Goal: Task Accomplishment & Management: Use online tool/utility

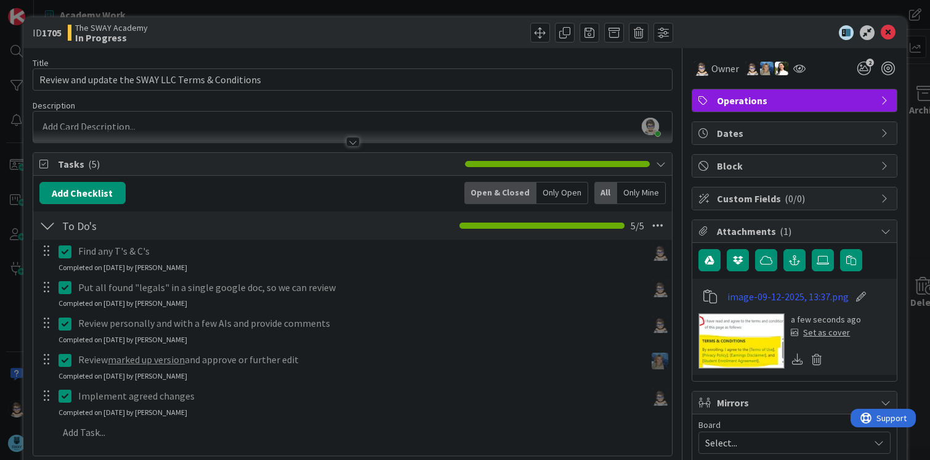
scroll to position [481, 0]
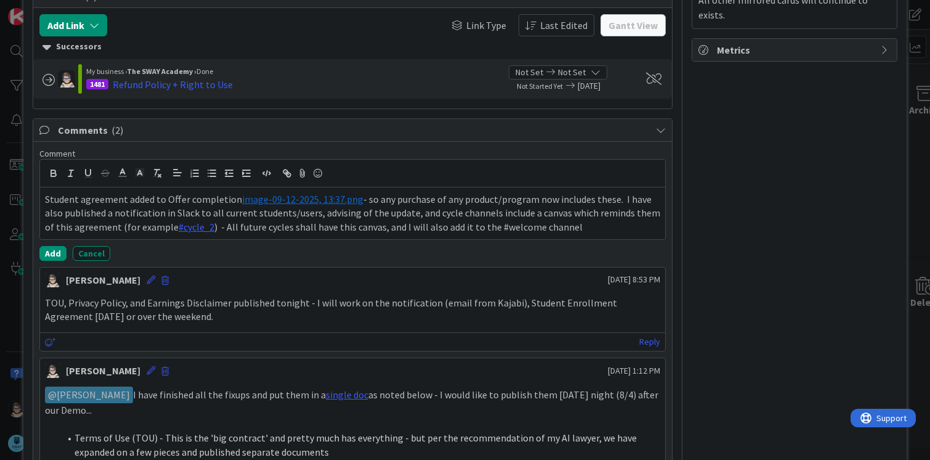
click at [399, 225] on p "Student agreement added to Offer completion ﻿ image-09-12-2025, 13:37.png ﻿ - s…" at bounding box center [353, 213] width 616 height 42
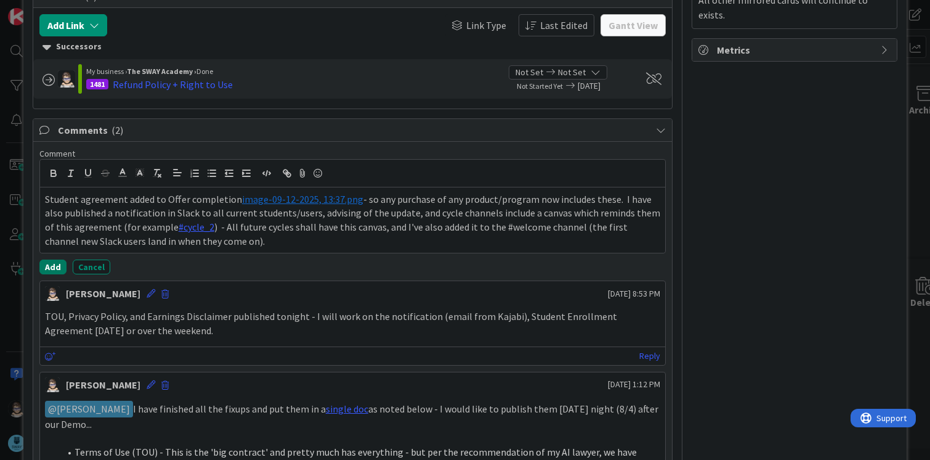
click at [46, 269] on button "Add" at bounding box center [52, 266] width 27 height 15
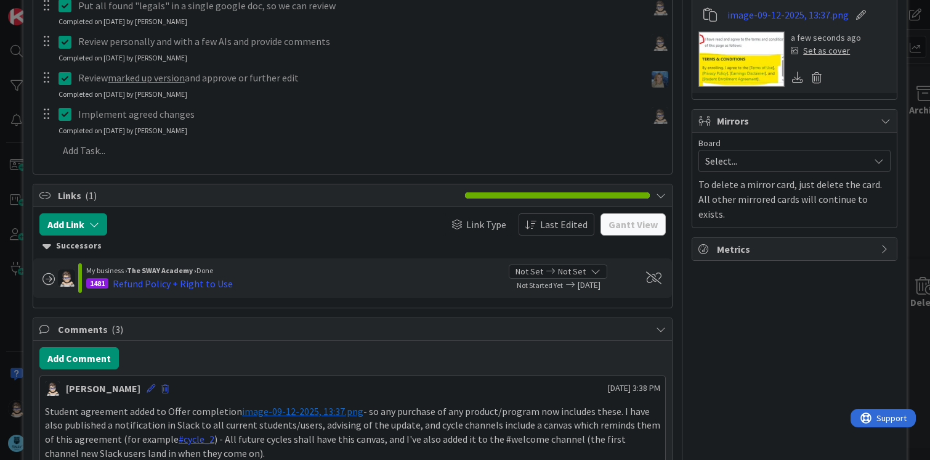
scroll to position [283, 0]
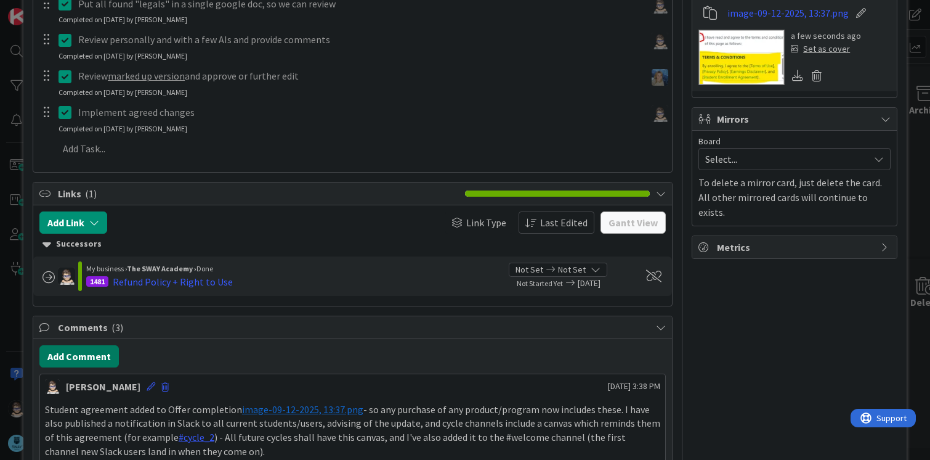
click at [86, 360] on button "Add Comment" at bounding box center [78, 356] width 79 height 22
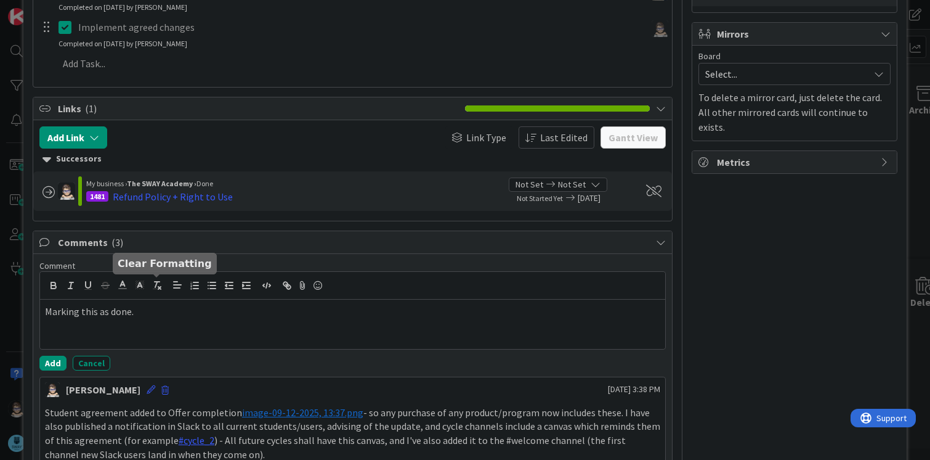
scroll to position [369, 0]
click at [53, 362] on button "Add" at bounding box center [52, 362] width 27 height 15
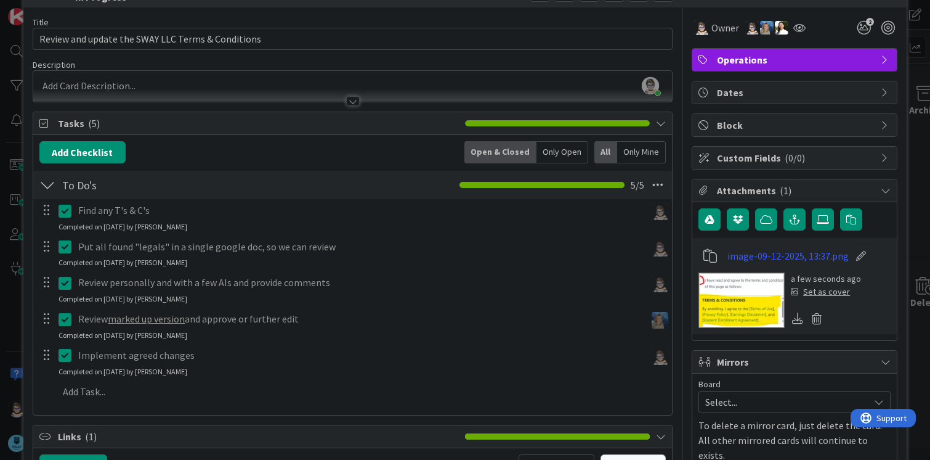
scroll to position [0, 0]
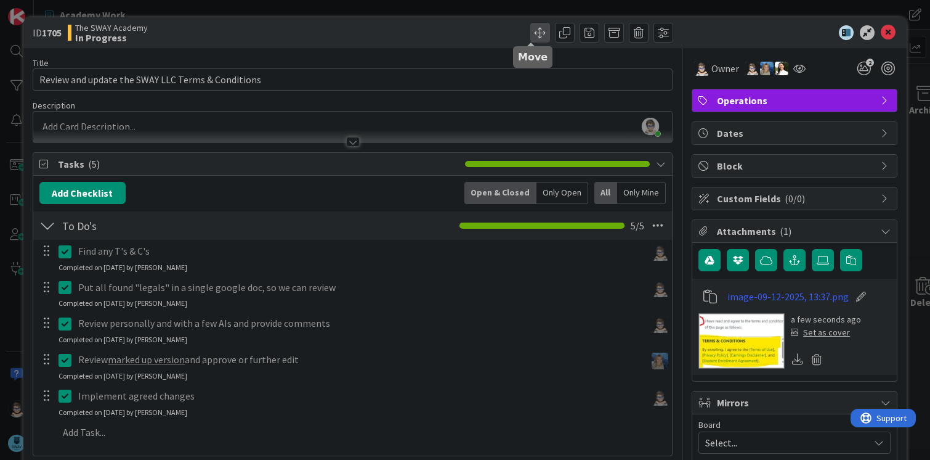
click at [531, 31] on span at bounding box center [541, 33] width 20 height 20
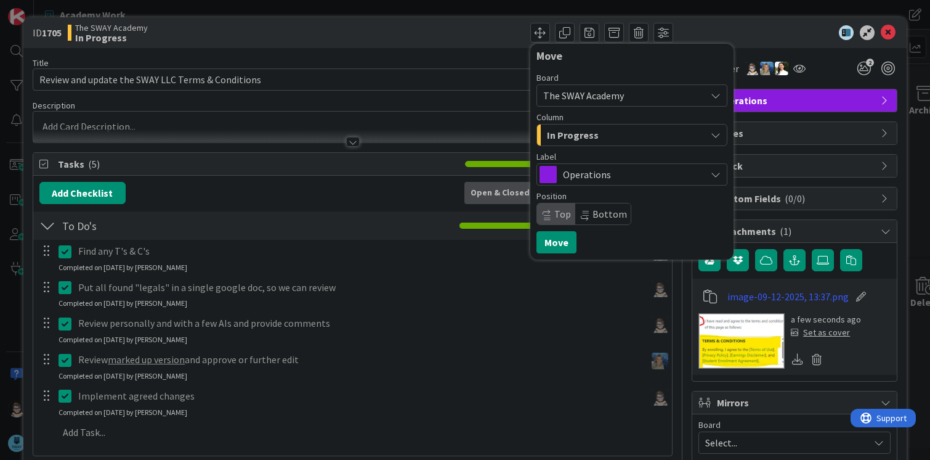
click at [602, 136] on div "In Progress" at bounding box center [625, 135] width 162 height 20
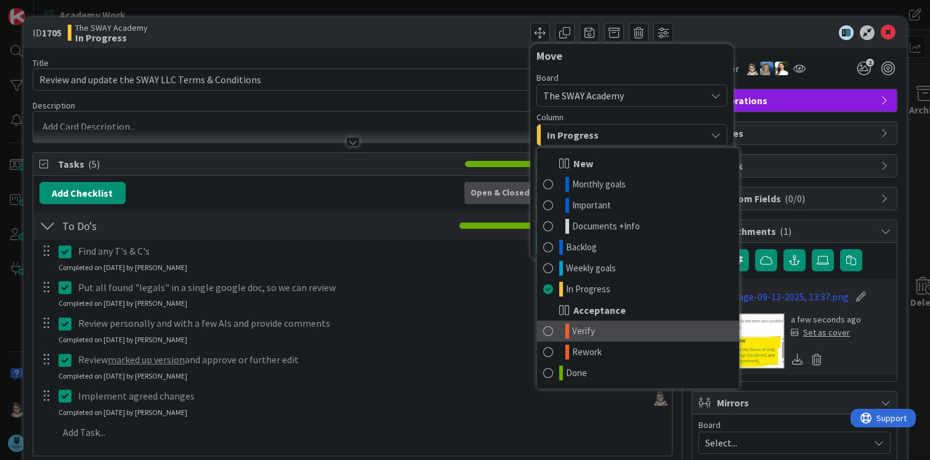
click at [599, 333] on link "Verify" at bounding box center [638, 330] width 202 height 21
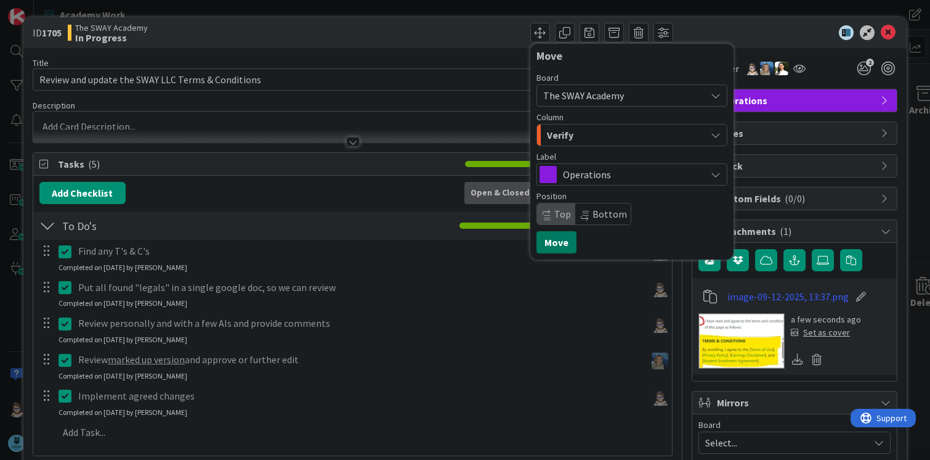
click at [547, 240] on button "Move" at bounding box center [557, 242] width 40 height 22
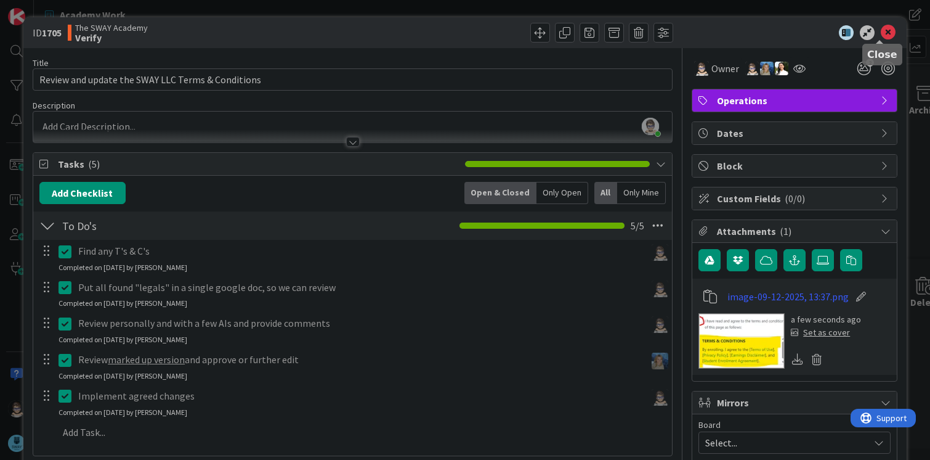
click at [881, 37] on icon at bounding box center [888, 32] width 15 height 15
